Goal: Information Seeking & Learning: Learn about a topic

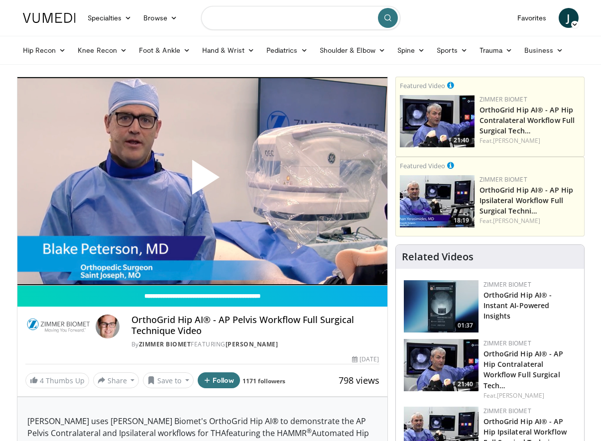
click at [249, 20] on input "Search topics, interventions" at bounding box center [300, 18] width 199 height 24
type input "*"
type input "**********"
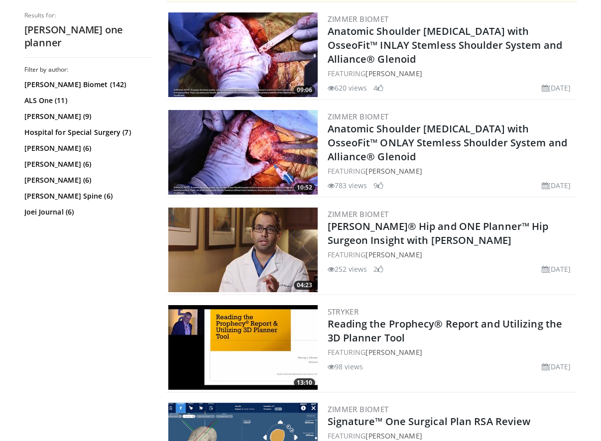
scroll to position [299, 0]
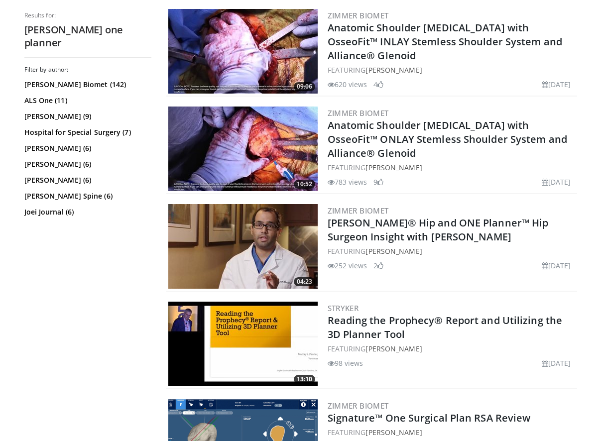
click at [392, 238] on link "[PERSON_NAME]® Hip and ONE Planner™ Hip Surgeon Insight with [PERSON_NAME]" at bounding box center [438, 229] width 221 height 27
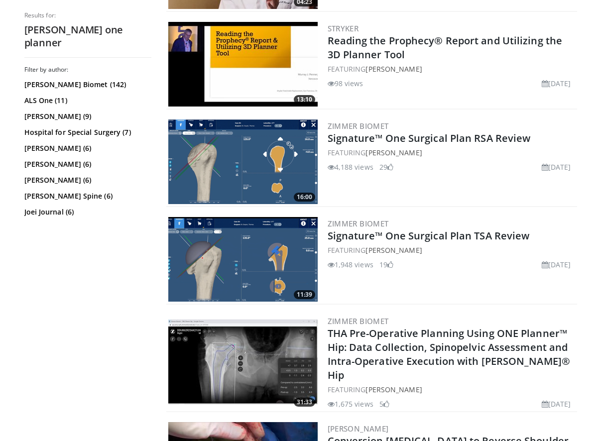
scroll to position [598, 0]
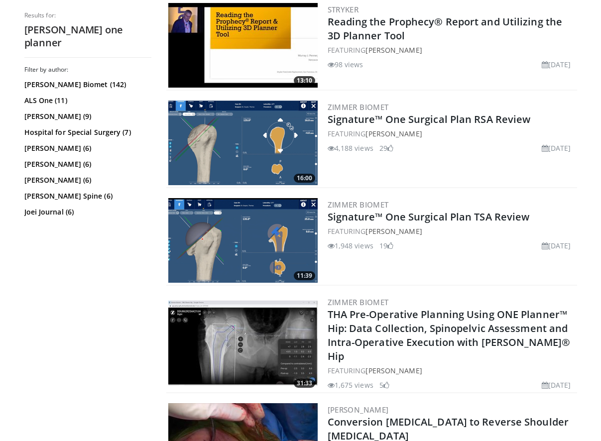
click at [438, 330] on link "THA Pre-Operative Planning Using ONE Planner™ Hip: Data Collection, Spinopelvic…" at bounding box center [449, 335] width 243 height 55
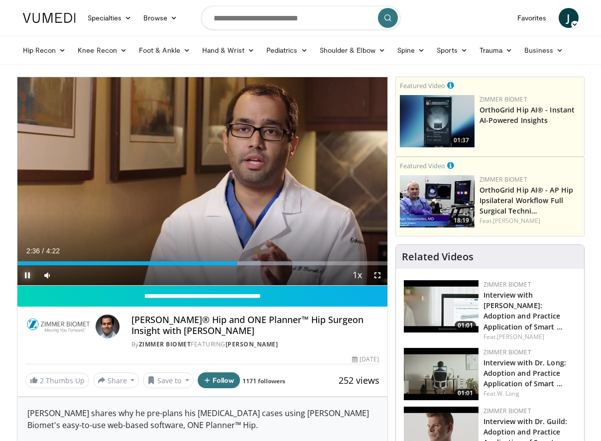
drag, startPoint x: 29, startPoint y: 274, endPoint x: 42, endPoint y: 274, distance: 12.5
click at [29, 274] on span "Video Player" at bounding box center [27, 275] width 20 height 20
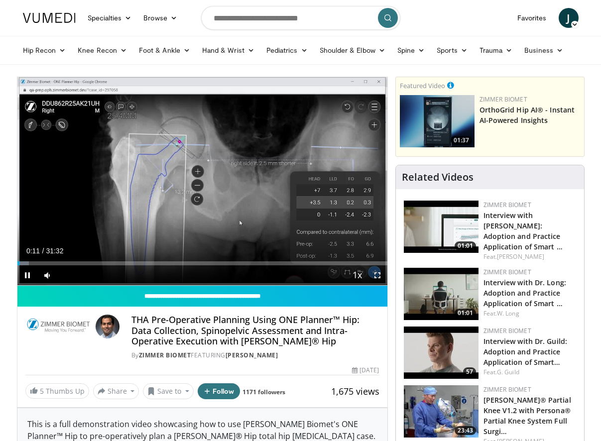
click at [200, 183] on icon "Video Player" at bounding box center [202, 181] width 28 height 28
click at [201, 178] on icon "Video Player" at bounding box center [202, 181] width 28 height 28
click at [206, 182] on icon "Video Player" at bounding box center [202, 181] width 28 height 28
click at [29, 279] on span "Video Player" at bounding box center [27, 275] width 20 height 20
click at [267, 263] on div "Loaded : 71.29% 21:22 21:21" at bounding box center [202, 263] width 370 height 4
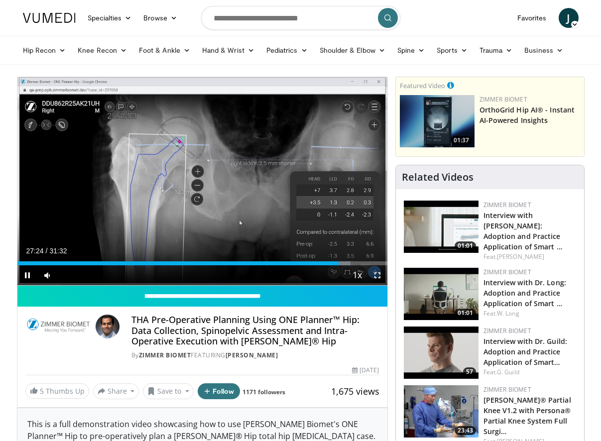
click at [336, 265] on div "10 seconds Tap to unmute" at bounding box center [202, 181] width 370 height 208
click at [198, 181] on icon "Video Player" at bounding box center [202, 181] width 28 height 28
click at [105, 179] on icon "Video Player" at bounding box center [101, 181] width 28 height 28
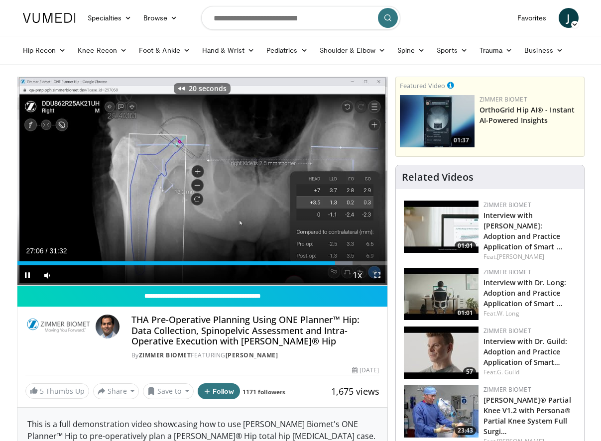
click at [105, 180] on icon "Video Player" at bounding box center [101, 181] width 28 height 28
click at [207, 179] on icon "Video Player" at bounding box center [202, 181] width 28 height 28
